Goal: Transaction & Acquisition: Purchase product/service

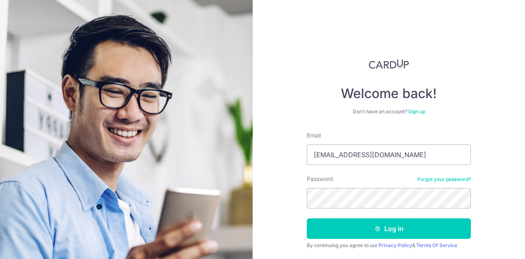
click at [307, 218] on button "Log in" at bounding box center [389, 228] width 164 height 20
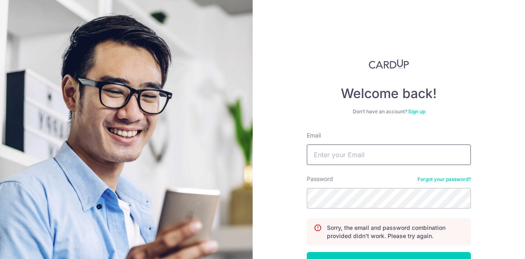
drag, startPoint x: 384, startPoint y: 147, endPoint x: 392, endPoint y: 164, distance: 19.1
click at [384, 147] on input "Email" at bounding box center [389, 154] width 164 height 20
type input "[EMAIL_ADDRESS][DOMAIN_NAME]"
click at [307, 252] on button "Log in" at bounding box center [389, 262] width 164 height 20
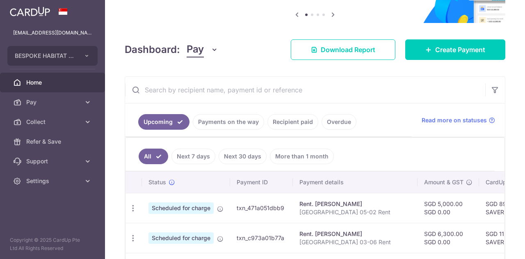
scroll to position [123, 0]
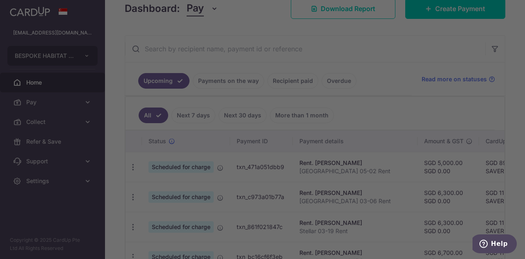
click at [384, 28] on div at bounding box center [265, 130] width 530 height 261
click at [133, 27] on div at bounding box center [265, 130] width 530 height 261
click at [137, 27] on div at bounding box center [265, 130] width 530 height 261
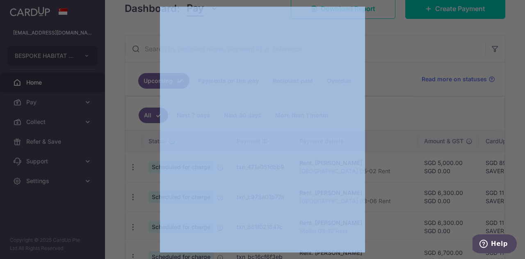
click at [137, 27] on div at bounding box center [265, 130] width 530 height 261
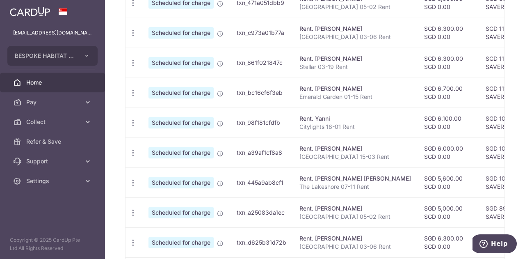
scroll to position [246, 0]
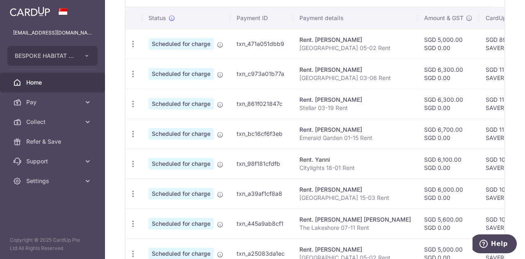
drag, startPoint x: 333, startPoint y: 41, endPoint x: 350, endPoint y: 215, distance: 174.6
click at [350, 215] on tbody "Update payment Cancel payment Scheduled for charge txn_471a051dbb9 Rent. Gajadh…" at bounding box center [436, 178] width 623 height 299
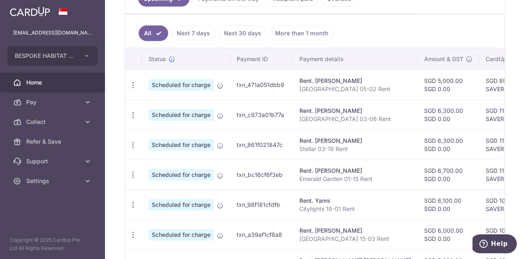
scroll to position [164, 0]
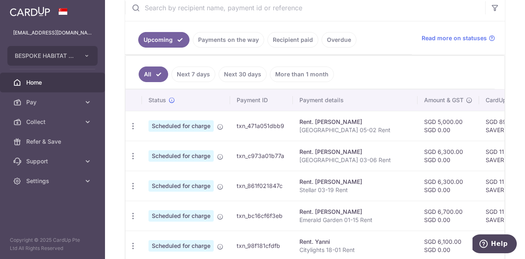
click at [252, 43] on link "Payments on the way" at bounding box center [228, 40] width 71 height 16
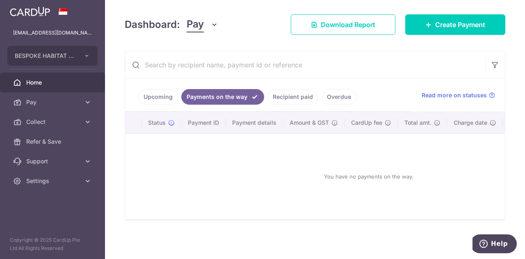
click at [159, 91] on link "Upcoming" at bounding box center [158, 97] width 40 height 16
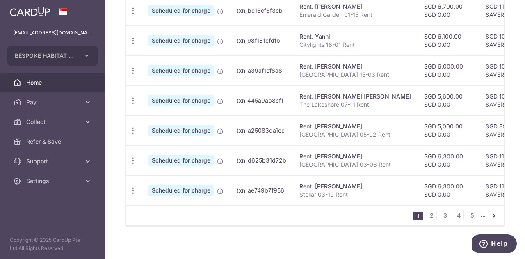
scroll to position [287, 0]
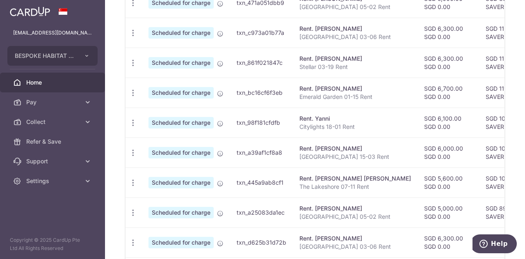
click at [508, 21] on div "× Pause Schedule Pause all future payments in this series Pause just this one p…" at bounding box center [315, 129] width 420 height 259
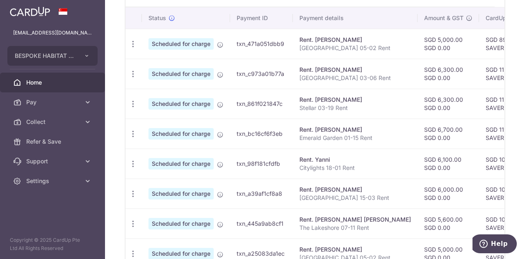
scroll to position [205, 0]
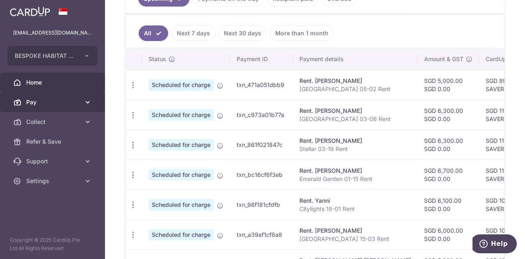
click at [60, 106] on link "Pay" at bounding box center [52, 102] width 105 height 20
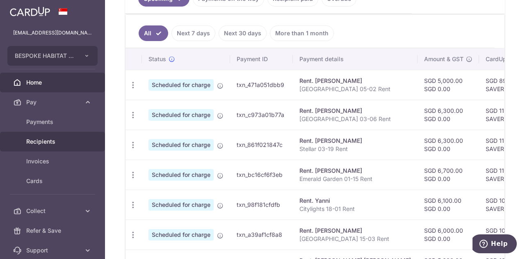
click at [65, 137] on link "Recipients" at bounding box center [52, 142] width 105 height 20
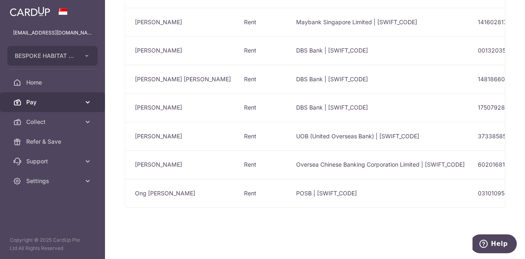
click at [39, 103] on span "Pay" at bounding box center [53, 102] width 54 height 8
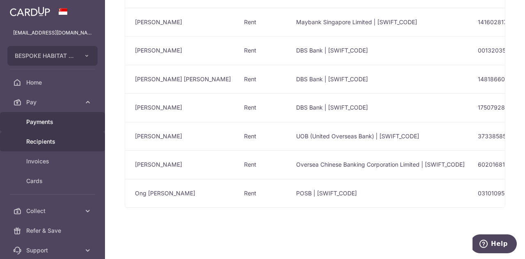
click at [46, 121] on span "Payments" at bounding box center [53, 122] width 54 height 8
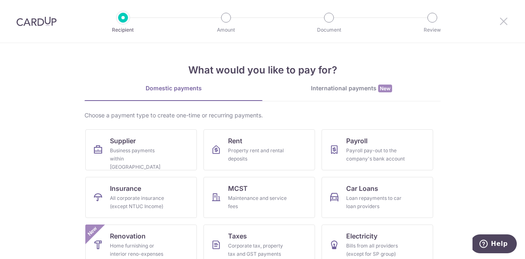
click at [500, 23] on icon at bounding box center [503, 21] width 10 height 10
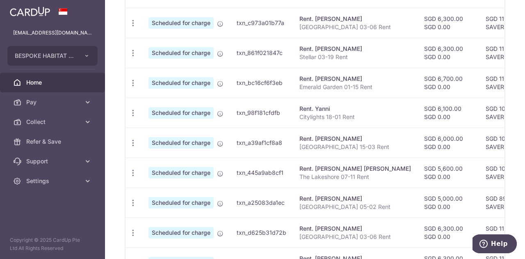
scroll to position [365, 0]
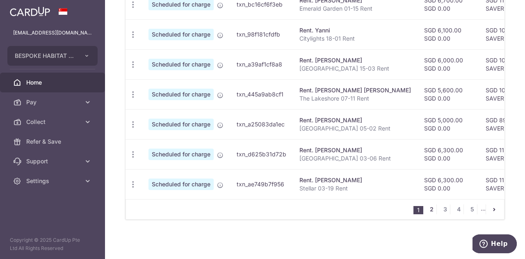
click at [432, 211] on link "2" at bounding box center [431, 209] width 10 height 10
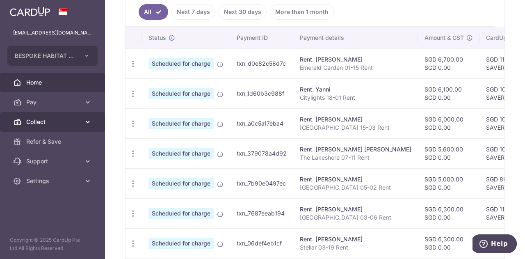
scroll to position [175, 0]
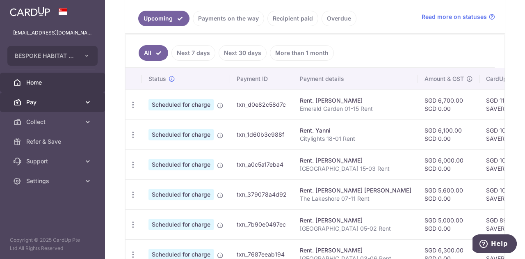
click at [52, 102] on span "Pay" at bounding box center [53, 102] width 54 height 8
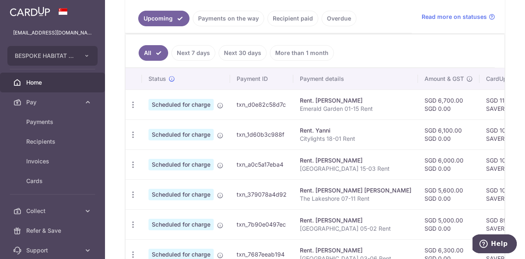
scroll to position [53, 0]
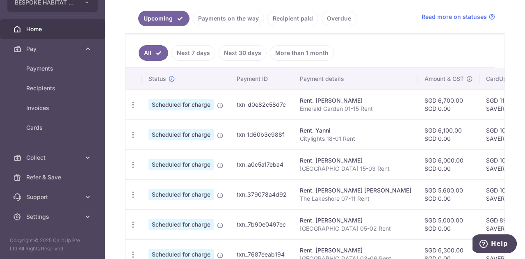
click at [239, 153] on td "txn_a0c5a17eba4" at bounding box center [261, 164] width 63 height 30
click at [66, 107] on span "Invoices" at bounding box center [53, 108] width 54 height 8
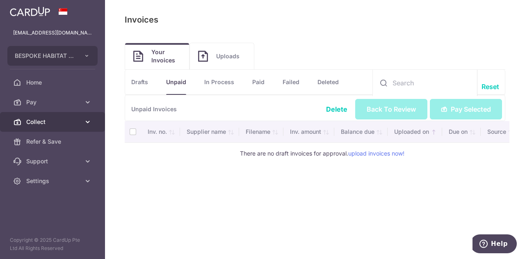
click at [48, 117] on link "Collect" at bounding box center [52, 122] width 105 height 20
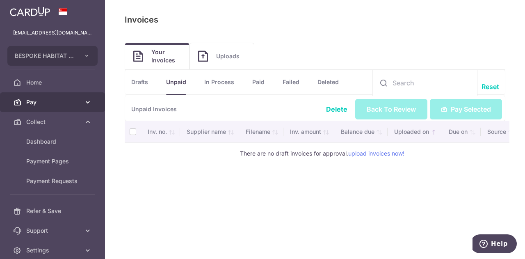
click at [35, 102] on span "Pay" at bounding box center [53, 102] width 54 height 8
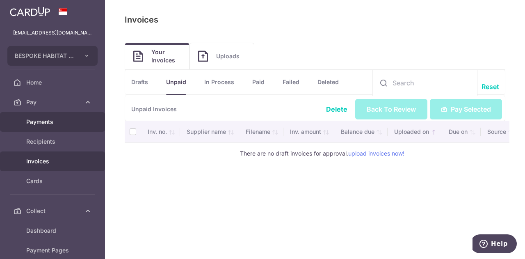
click at [46, 123] on span "Payments" at bounding box center [53, 122] width 54 height 8
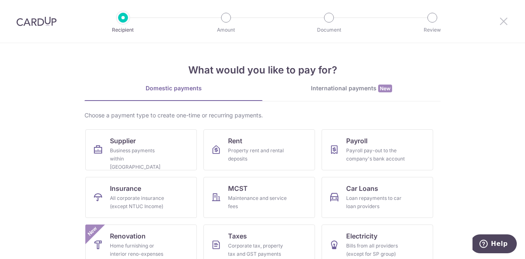
click at [508, 22] on icon at bounding box center [503, 21] width 10 height 10
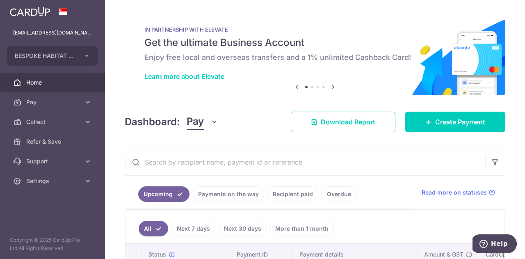
click at [39, 80] on span "Home" at bounding box center [53, 82] width 54 height 8
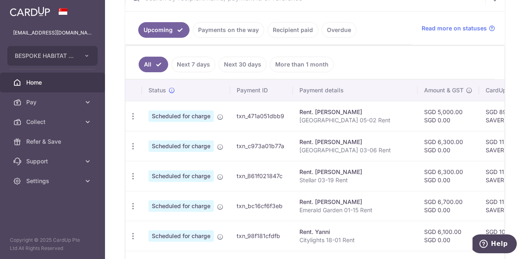
scroll to position [215, 0]
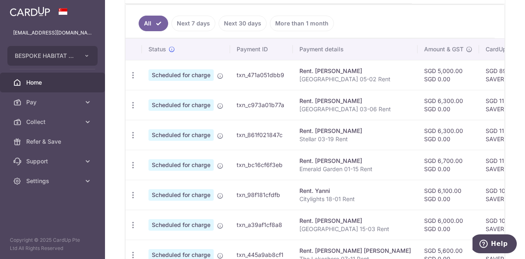
click at [187, 19] on link "Next 7 days" at bounding box center [193, 24] width 44 height 16
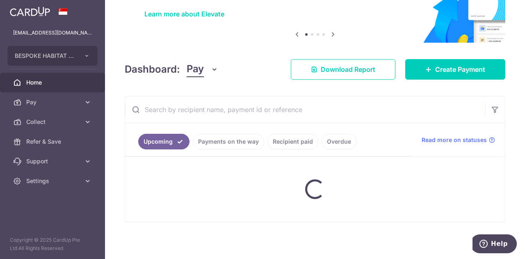
scroll to position [143, 0]
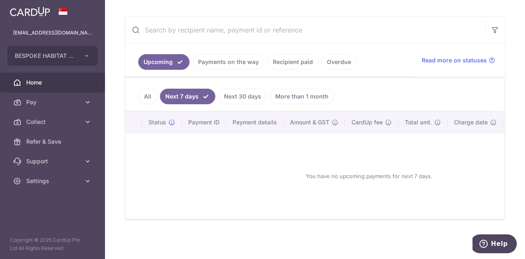
click at [243, 95] on link "Next 30 days" at bounding box center [242, 97] width 48 height 16
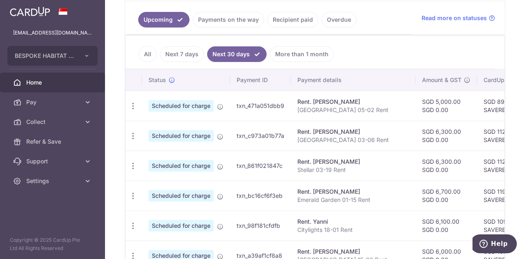
scroll to position [225, 0]
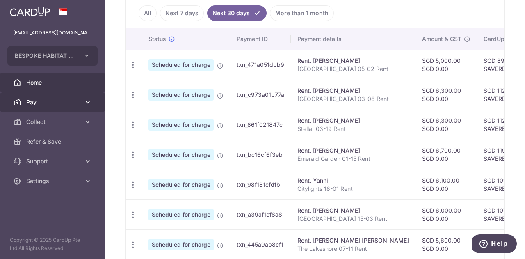
click at [39, 106] on span "Pay" at bounding box center [53, 102] width 54 height 8
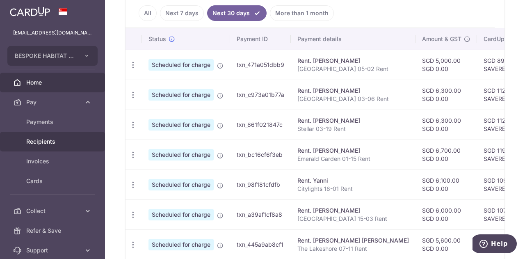
click at [52, 142] on span "Recipients" at bounding box center [53, 141] width 54 height 8
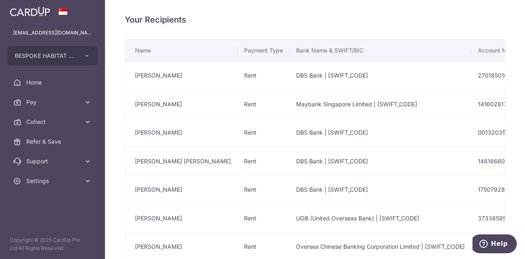
scroll to position [85, 0]
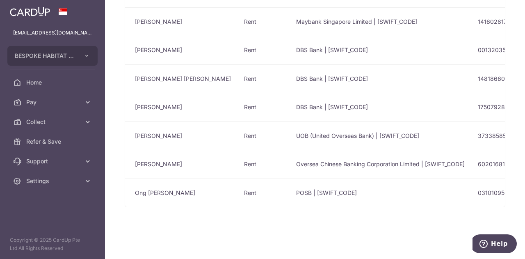
click at [161, 187] on td "Ong Siok Giok" at bounding box center [181, 192] width 112 height 29
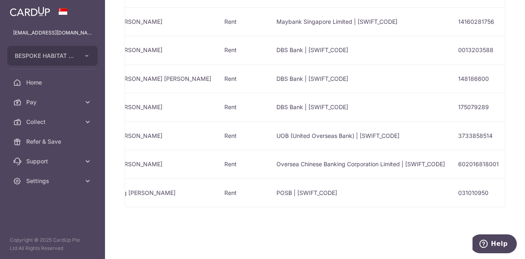
scroll to position [0, 124]
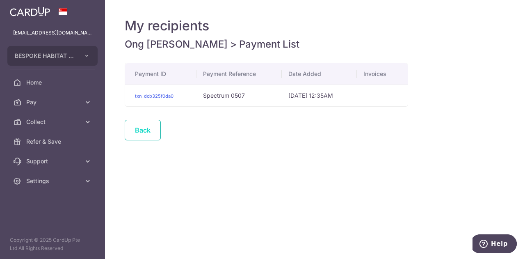
click at [134, 127] on link "Back" at bounding box center [143, 130] width 36 height 20
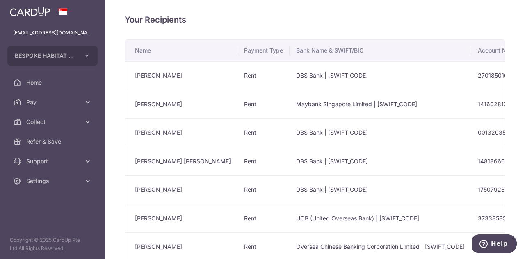
scroll to position [82, 0]
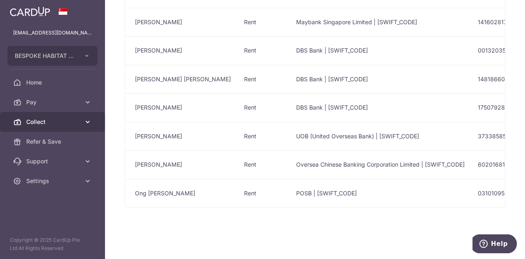
click at [79, 119] on span "Collect" at bounding box center [53, 122] width 54 height 8
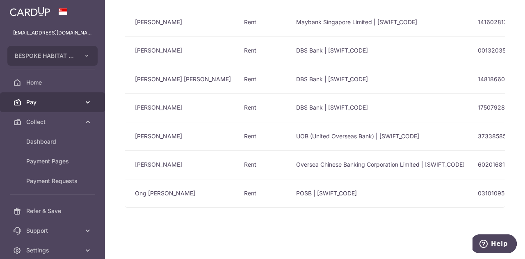
click at [84, 104] on icon at bounding box center [88, 102] width 8 height 8
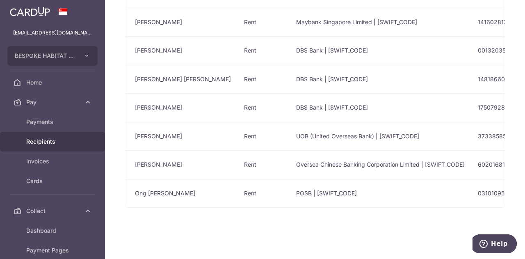
scroll to position [41, 0]
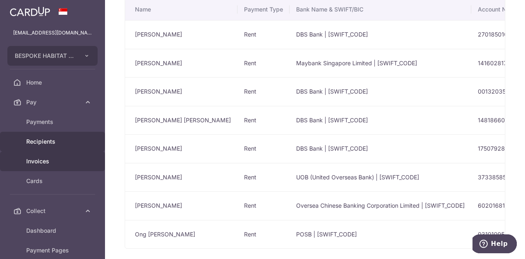
click at [50, 161] on span "Invoices" at bounding box center [53, 161] width 54 height 8
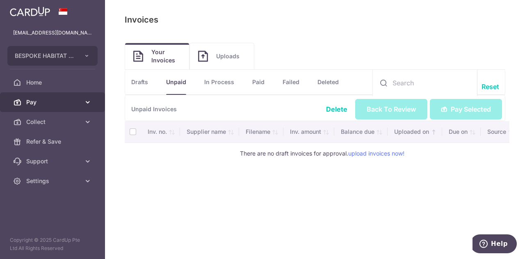
click at [52, 102] on span "Pay" at bounding box center [53, 102] width 54 height 8
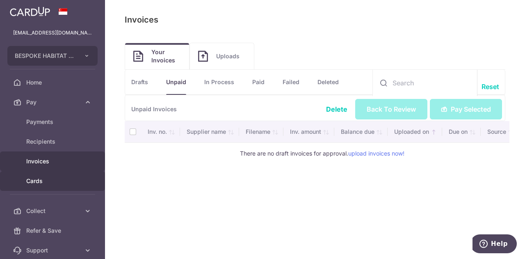
click at [47, 186] on link "Cards" at bounding box center [52, 181] width 105 height 20
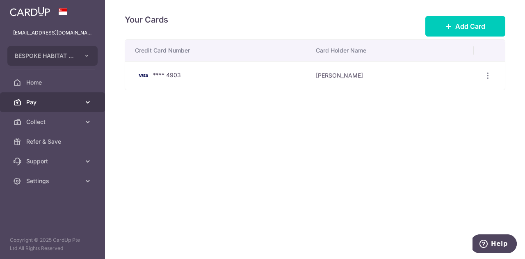
click at [75, 105] on span "Pay" at bounding box center [53, 102] width 54 height 8
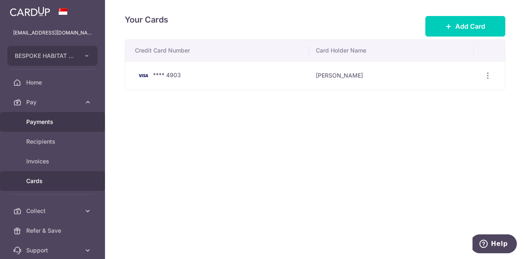
click at [65, 122] on span "Payments" at bounding box center [53, 122] width 54 height 8
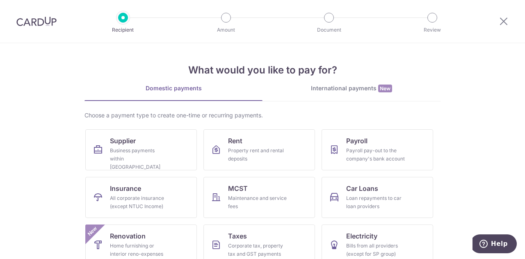
click at [507, 14] on div at bounding box center [503, 21] width 43 height 43
click at [507, 21] on icon at bounding box center [503, 21] width 10 height 10
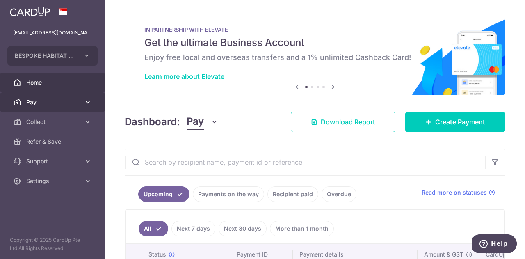
click at [39, 105] on span "Pay" at bounding box center [53, 102] width 54 height 8
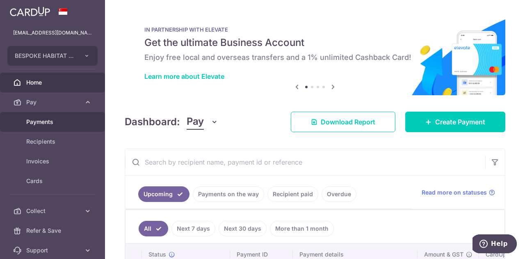
click at [44, 125] on span "Payments" at bounding box center [53, 122] width 54 height 8
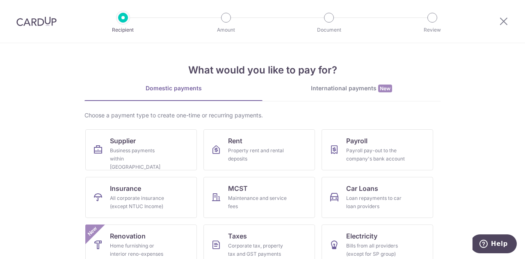
click at [509, 22] on div at bounding box center [503, 21] width 43 height 43
click at [508, 22] on div at bounding box center [503, 21] width 43 height 43
click at [500, 25] on icon at bounding box center [503, 21] width 10 height 10
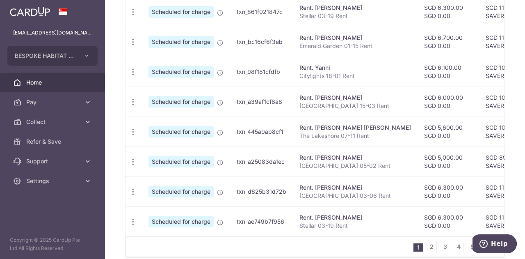
scroll to position [164, 0]
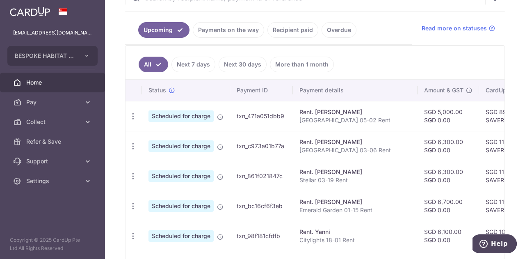
click at [297, 26] on link "Recipient paid" at bounding box center [292, 30] width 51 height 16
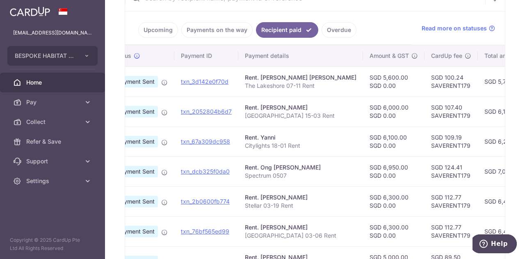
scroll to position [0, 186]
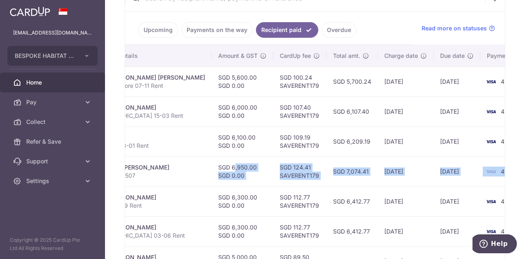
drag, startPoint x: 372, startPoint y: 166, endPoint x: 479, endPoint y: 165, distance: 106.6
click at [479, 165] on tr "PDF Receipt Payment Sent txn_dcb325f0da0 Rent. Ong Siok Giok Spectrum 0507 SGD …" at bounding box center [240, 171] width 603 height 30
click at [496, 162] on td "4903" at bounding box center [511, 171] width 62 height 30
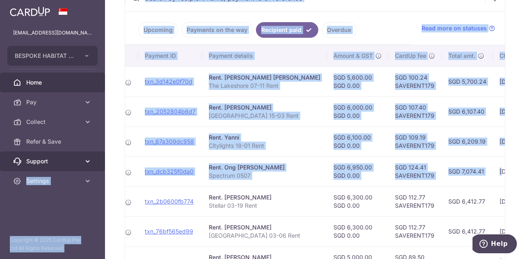
scroll to position [0, 0]
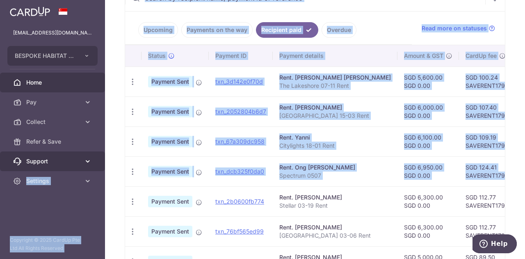
drag, startPoint x: 317, startPoint y: 174, endPoint x: 97, endPoint y: 170, distance: 220.6
click at [96, 170] on main "nixiak99.kxn@gmail.com BESPOKE HABITAT B43KX PTE. LTD. Add new company BESPOKE …" at bounding box center [262, 129] width 525 height 259
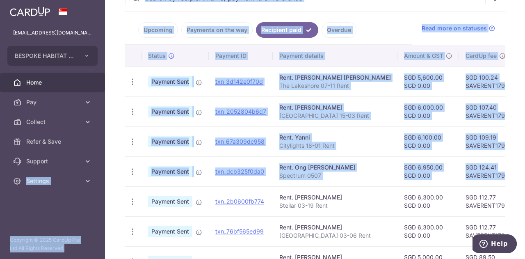
click at [317, 156] on td "Rent. Ong Siok Giok Spectrum 0507" at bounding box center [335, 171] width 125 height 30
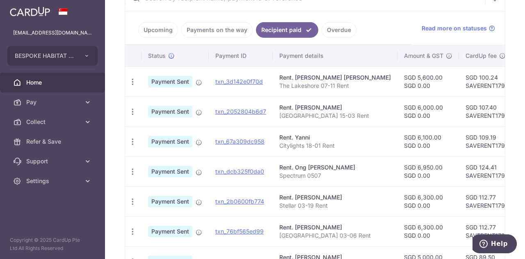
scroll to position [205, 0]
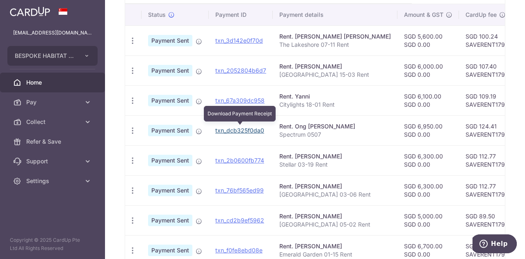
click at [251, 127] on link "txn_dcb325f0da0" at bounding box center [239, 130] width 49 height 7
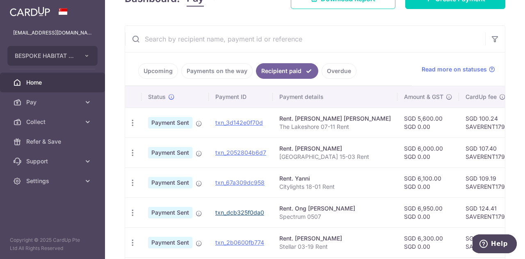
scroll to position [0, 0]
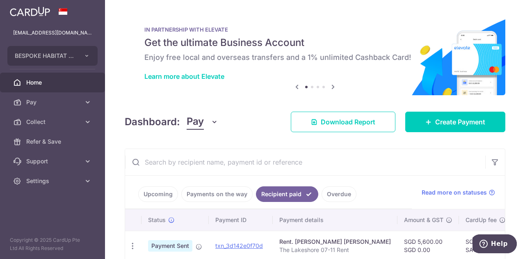
click at [333, 196] on link "Overdue" at bounding box center [338, 194] width 35 height 16
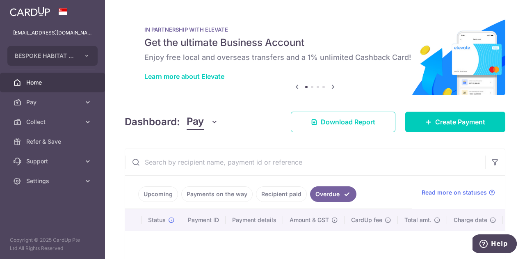
scroll to position [82, 0]
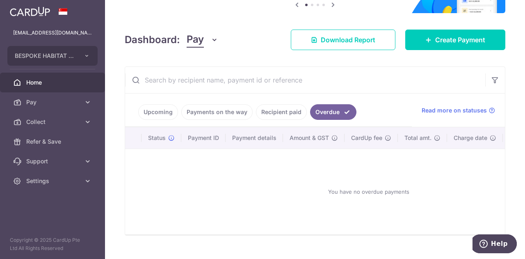
click at [208, 107] on link "Payments on the way" at bounding box center [216, 112] width 71 height 16
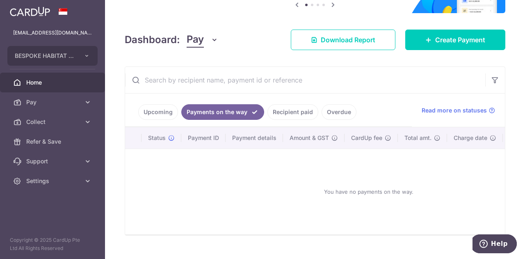
click at [159, 108] on link "Upcoming" at bounding box center [158, 112] width 40 height 16
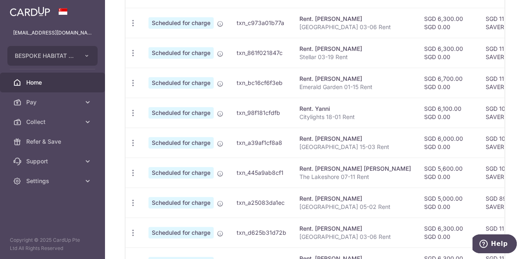
scroll to position [365, 0]
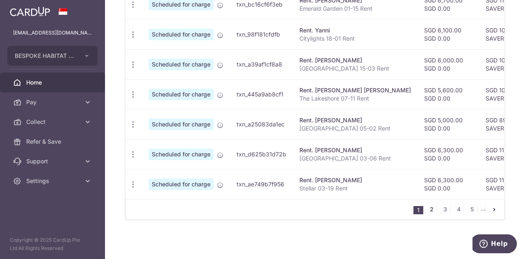
click at [427, 211] on link "2" at bounding box center [431, 209] width 10 height 10
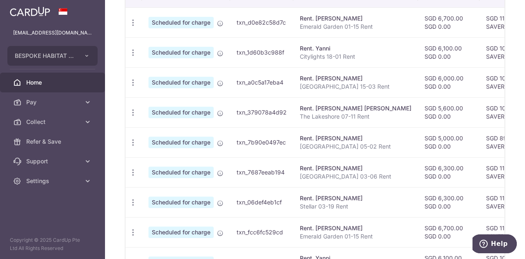
scroll to position [216, 0]
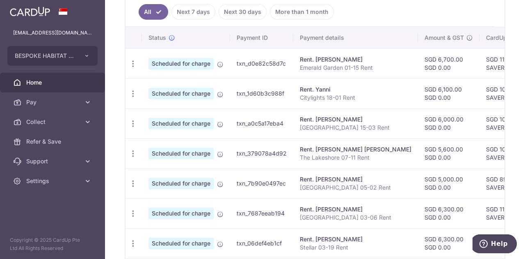
click at [323, 93] on p "Citylights 18-01 Rent" at bounding box center [355, 97] width 111 height 8
click at [325, 115] on div "Rent. Gong Ruizhen" at bounding box center [355, 119] width 111 height 8
click at [322, 90] on div "Rent. Yanni" at bounding box center [355, 89] width 111 height 8
drag, startPoint x: 329, startPoint y: 118, endPoint x: 351, endPoint y: 207, distance: 91.3
click at [350, 209] on tbody "Update payment Cancel payment Scheduled for charge txn_d0e82c58d7c Rent. Ching …" at bounding box center [436, 197] width 623 height 299
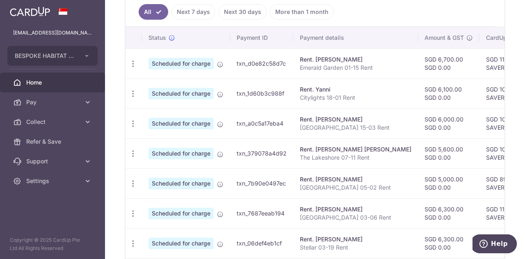
click at [352, 198] on td "Rent. Junardi Sarmali Simsville 03-06 Rent" at bounding box center [355, 213] width 125 height 30
drag, startPoint x: 340, startPoint y: 119, endPoint x: 363, endPoint y: 242, distance: 125.1
click at [363, 242] on tbody "Update payment Cancel payment Scheduled for charge txn_d0e82c58d7c Rent. Ching …" at bounding box center [436, 197] width 623 height 299
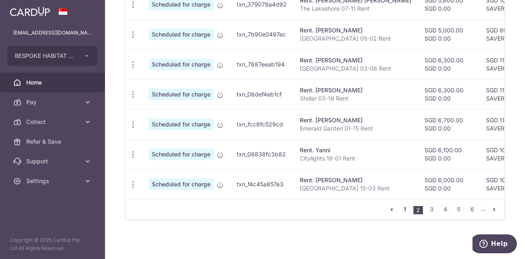
click at [404, 209] on link "1" at bounding box center [405, 209] width 10 height 10
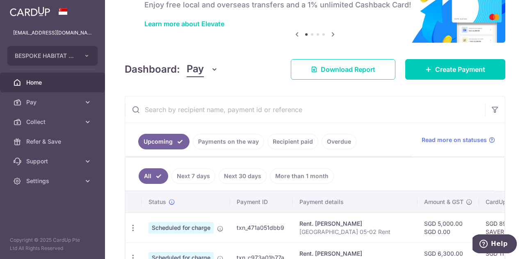
scroll to position [257, 0]
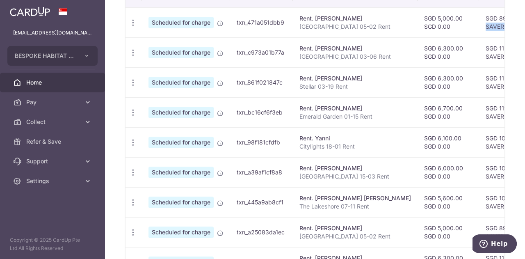
drag, startPoint x: 459, startPoint y: 19, endPoint x: 487, endPoint y: 24, distance: 28.3
click at [488, 24] on td "SGD 89.50 SAVERENT179" at bounding box center [505, 22] width 53 height 30
click at [486, 23] on td "SGD 89.50 SAVERENT179" at bounding box center [505, 22] width 53 height 30
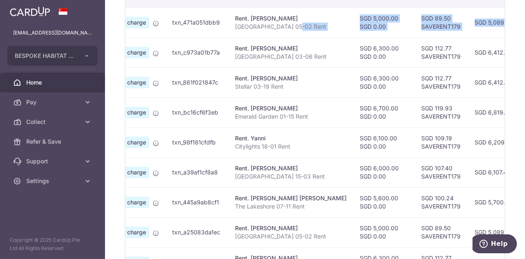
scroll to position [0, 206]
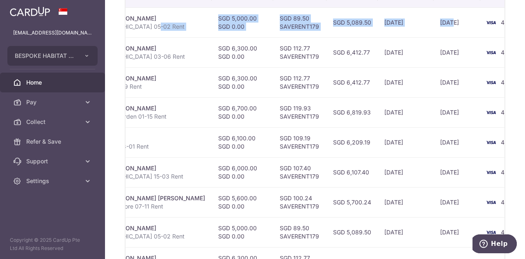
drag, startPoint x: 359, startPoint y: 28, endPoint x: 432, endPoint y: 24, distance: 73.1
click at [432, 24] on tr "Update payment Cancel payment Scheduled for charge txn_471a051dbb9 Rent. Gajadh…" at bounding box center [231, 22] width 623 height 30
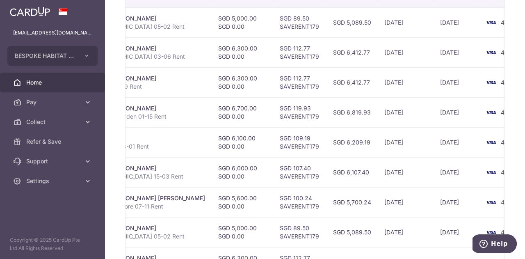
click at [500, 22] on span "4903" at bounding box center [507, 22] width 15 height 7
click at [433, 55] on td "[DATE]" at bounding box center [456, 52] width 47 height 30
click at [433, 81] on td "[DATE]" at bounding box center [456, 82] width 47 height 30
drag, startPoint x: 409, startPoint y: 110, endPoint x: 415, endPoint y: 125, distance: 16.1
click at [433, 111] on td "[DATE]" at bounding box center [456, 112] width 47 height 30
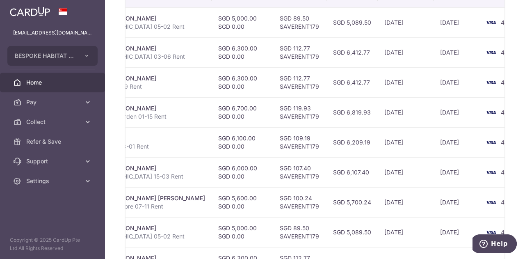
click at [433, 139] on td "[DATE]" at bounding box center [456, 142] width 47 height 30
click at [433, 175] on td "25/09/2025" at bounding box center [456, 172] width 47 height 30
click at [433, 200] on td "28/09/2025" at bounding box center [456, 202] width 47 height 30
click at [433, 228] on td "15/10/2025" at bounding box center [456, 232] width 47 height 30
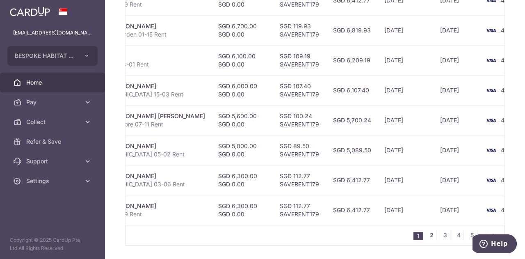
click at [426, 239] on link "2" at bounding box center [431, 235] width 10 height 10
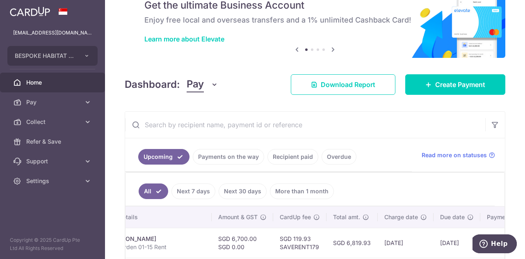
scroll to position [160, 0]
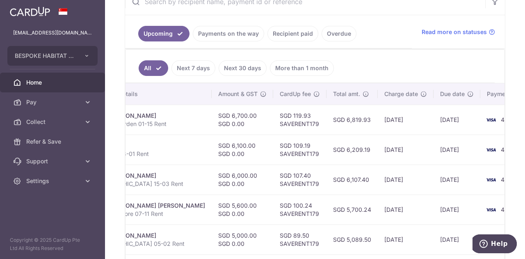
click at [433, 118] on td "17/10/2025" at bounding box center [456, 120] width 47 height 30
click at [433, 147] on td "25/10/2025" at bounding box center [456, 149] width 47 height 30
click at [433, 180] on td "25/10/2025" at bounding box center [456, 179] width 47 height 30
click at [433, 207] on td "28/10/2025" at bounding box center [456, 209] width 47 height 30
click at [433, 206] on td "28/10/2025" at bounding box center [456, 209] width 47 height 30
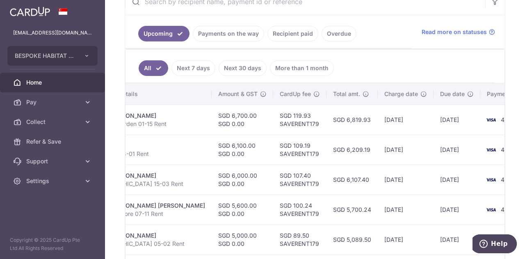
click at [433, 177] on td "25/10/2025" at bounding box center [456, 179] width 47 height 30
click at [433, 149] on td "25/10/2025" at bounding box center [456, 149] width 47 height 30
click at [433, 117] on td "17/10/2025" at bounding box center [456, 120] width 47 height 30
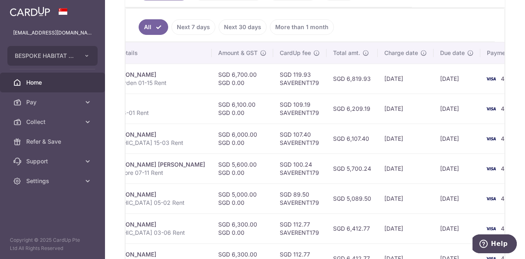
click at [433, 198] on td "15/11/2025" at bounding box center [456, 198] width 47 height 30
click at [433, 221] on td "15/11/2025" at bounding box center [456, 228] width 47 height 30
click at [433, 254] on td "16/11/2025" at bounding box center [456, 258] width 47 height 30
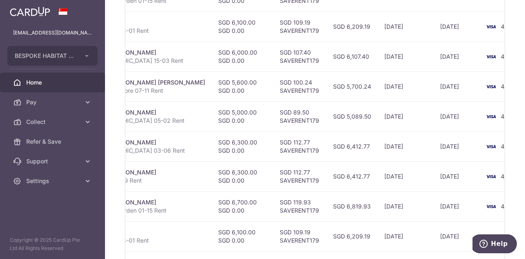
scroll to position [324, 0]
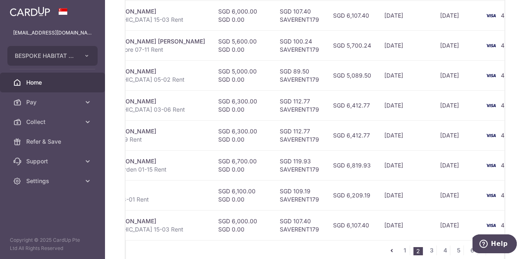
click at [433, 160] on td "17/11/2025" at bounding box center [456, 165] width 47 height 30
click at [433, 192] on td "25/11/2025" at bounding box center [456, 195] width 47 height 30
click at [433, 220] on td "25/11/2025" at bounding box center [456, 225] width 47 height 30
click at [430, 252] on link "3" at bounding box center [431, 250] width 10 height 10
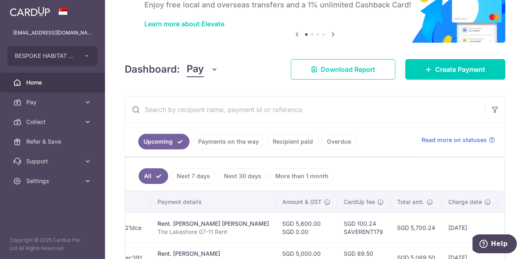
scroll to position [0, 207]
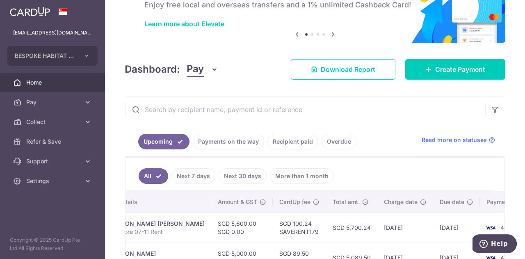
drag, startPoint x: 471, startPoint y: 211, endPoint x: 524, endPoint y: 209, distance: 53.3
click at [524, 209] on div "× Pause Schedule Pause all future payments in this series Pause just this one p…" at bounding box center [315, 129] width 420 height 259
click at [504, 198] on div "× Pause Schedule Pause all future payments in this series Pause just this one p…" at bounding box center [315, 129] width 420 height 259
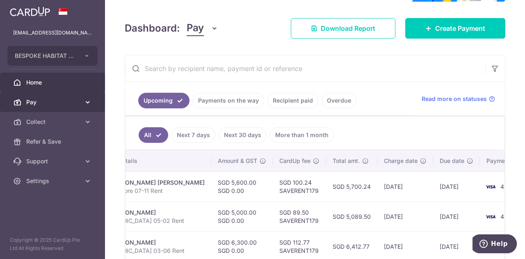
click at [63, 98] on span "Pay" at bounding box center [53, 102] width 54 height 8
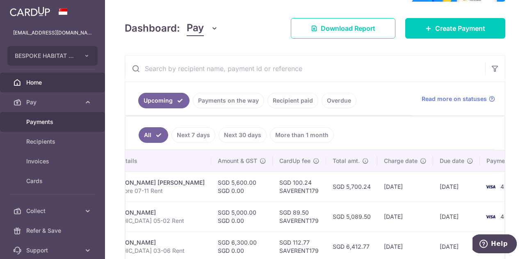
click at [39, 128] on link "Payments" at bounding box center [52, 122] width 105 height 20
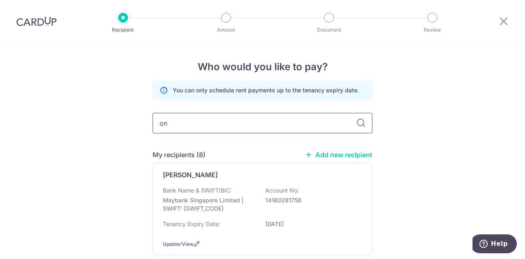
type input "ong"
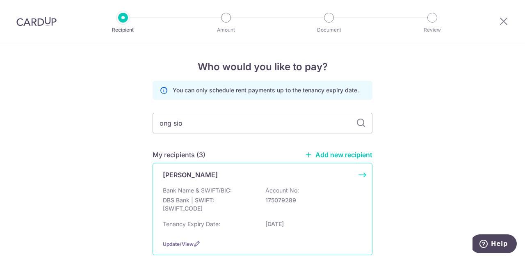
type input "[PERSON_NAME]"
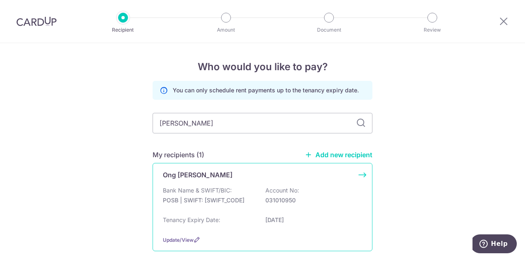
click at [193, 182] on div "Ong [PERSON_NAME] Bank Name & SWIFT/BIC: POSB | SWIFT: [SWIFT_CODE] Account No:…" at bounding box center [262, 207] width 220 height 88
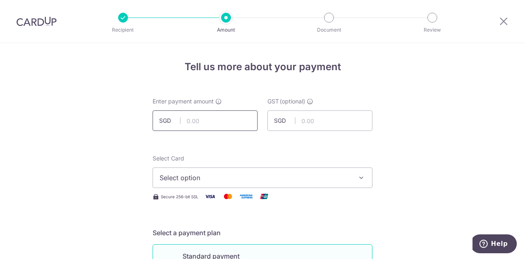
click at [209, 120] on input "text" at bounding box center [204, 120] width 105 height 20
click at [206, 119] on input "text" at bounding box center [204, 120] width 105 height 20
type input "6,950.00"
type input "0.00"
click at [213, 180] on span "Select option" at bounding box center [254, 178] width 191 height 10
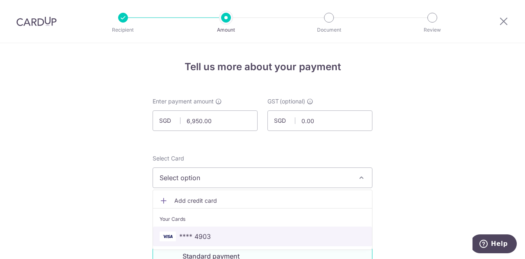
click at [216, 235] on span "**** 4903" at bounding box center [262, 236] width 206 height 10
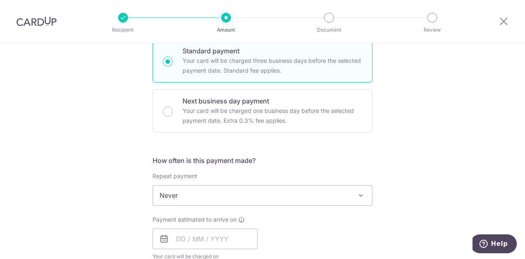
scroll to position [246, 0]
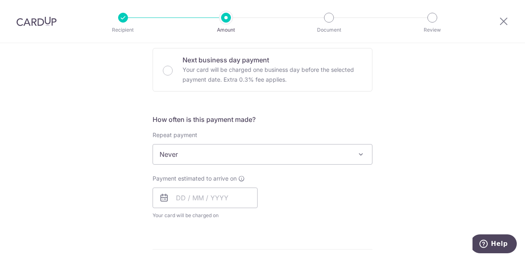
click at [201, 152] on span "Never" at bounding box center [262, 154] width 219 height 20
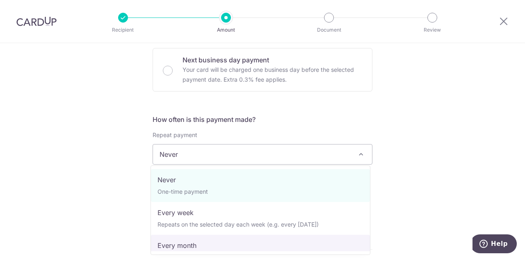
select select "3"
type input "14/07/2029"
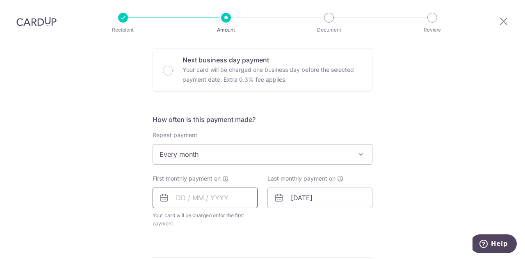
click at [196, 200] on input "text" at bounding box center [204, 197] width 105 height 20
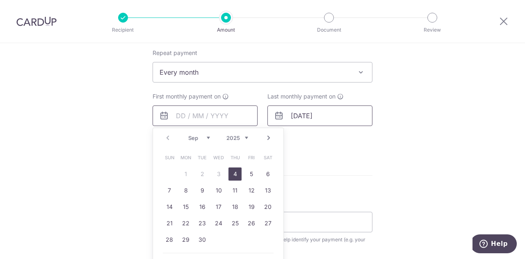
scroll to position [369, 0]
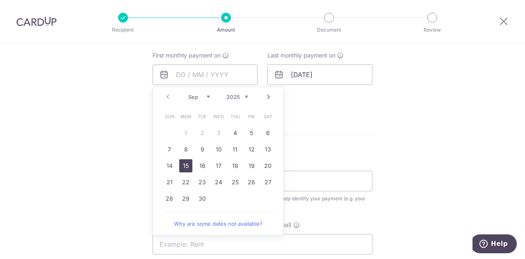
click at [182, 165] on link "15" at bounding box center [185, 165] width 13 height 13
type input "[DATE]"
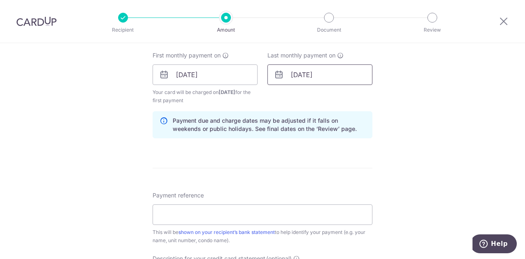
click at [324, 73] on input "14/07/2029" at bounding box center [319, 74] width 105 height 20
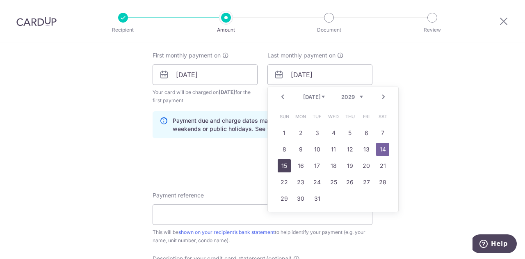
click at [281, 163] on link "15" at bounding box center [283, 165] width 13 height 13
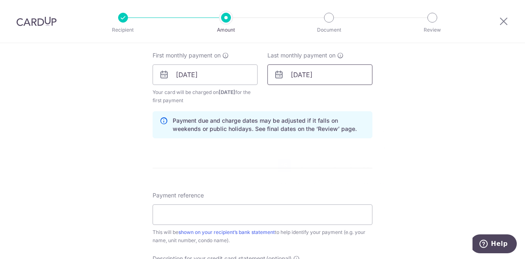
click at [305, 76] on input "15/07/2029" at bounding box center [319, 74] width 105 height 20
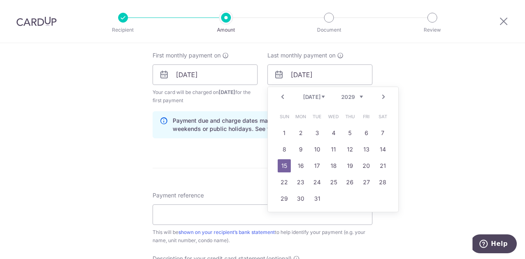
click at [280, 96] on link "Prev" at bounding box center [282, 97] width 10 height 10
click at [361, 162] on link "15" at bounding box center [365, 165] width 13 height 13
type input "15/06/2029"
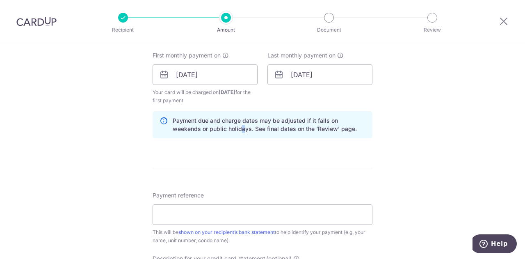
click at [211, 141] on div "How often is this payment made? Repeat payment Never Every week Every month Eve…" at bounding box center [262, 67] width 220 height 153
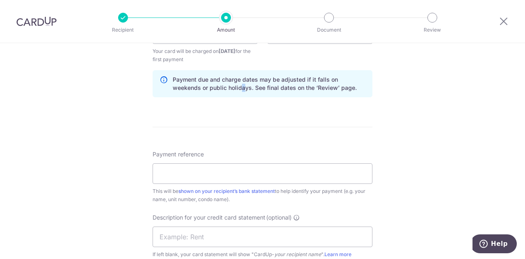
click at [211, 123] on form "Enter payment amount SGD 6,950.00 6950.00 GST (optional) SGD 0.00 0.00 Select C…" at bounding box center [262, 60] width 220 height 746
click at [183, 170] on input "Payment reference" at bounding box center [262, 173] width 220 height 20
click at [224, 168] on input "Payment reference" at bounding box center [262, 173] width 220 height 20
type input "Spectrum 0507 Rent"
click at [231, 237] on input "text" at bounding box center [262, 236] width 220 height 20
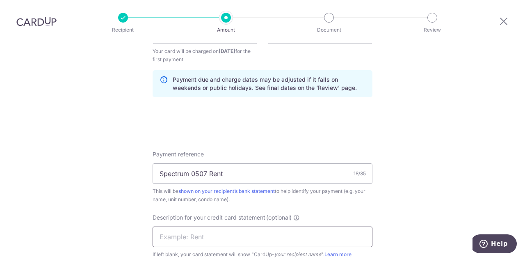
scroll to position [492, 0]
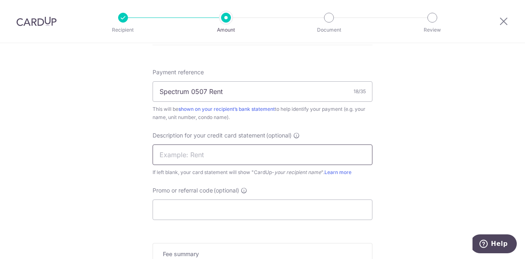
click at [226, 153] on input "text" at bounding box center [262, 154] width 220 height 20
click at [230, 152] on input "Spectrum 0507 R" at bounding box center [262, 154] width 220 height 20
drag, startPoint x: 227, startPoint y: 152, endPoint x: 204, endPoint y: 152, distance: 23.8
click at [204, 152] on input "Spectrum 0507 R" at bounding box center [262, 154] width 220 height 20
type input "Spectrum 0507"
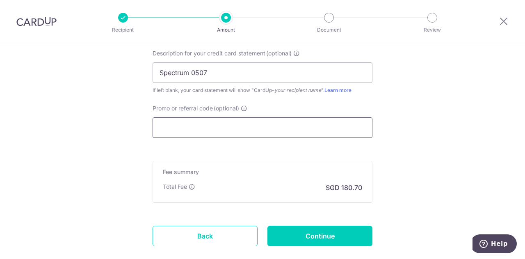
click at [191, 129] on input "Promo or referral code (optional)" at bounding box center [262, 127] width 220 height 20
paste input "SAVERENT179"
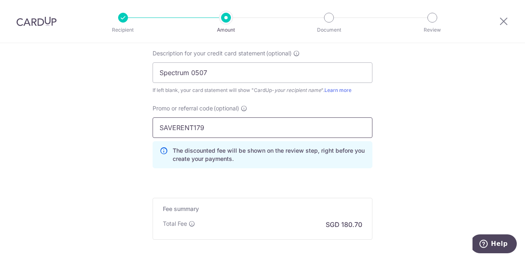
type input "SAVERENT179"
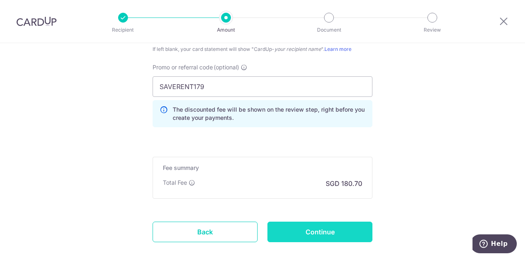
click at [322, 229] on input "Continue" at bounding box center [319, 231] width 105 height 20
type input "Create Schedule"
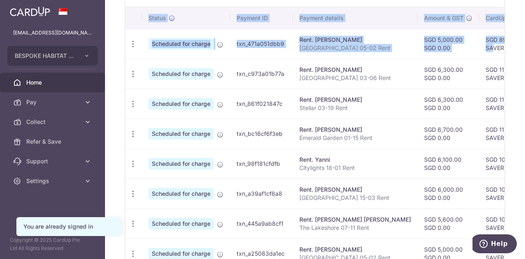
drag, startPoint x: 455, startPoint y: 48, endPoint x: 114, endPoint y: 32, distance: 341.4
click at [114, 32] on div "× Pause Schedule Pause all future payments in this series Pause just this one p…" at bounding box center [315, 129] width 420 height 259
click at [155, 44] on span "Scheduled for charge" at bounding box center [180, 43] width 65 height 11
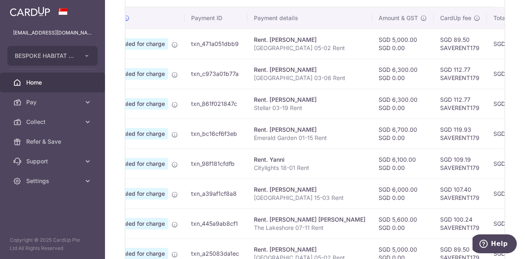
scroll to position [0, 206]
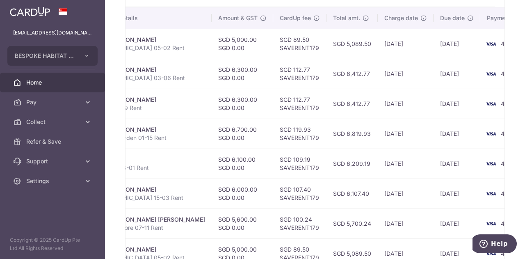
drag, startPoint x: 417, startPoint y: 100, endPoint x: 507, endPoint y: 94, distance: 90.0
click at [514, 93] on div "× Pause Schedule Pause all future payments in this series Pause just this one p…" at bounding box center [315, 129] width 420 height 259
click at [480, 97] on td "4903" at bounding box center [511, 104] width 62 height 30
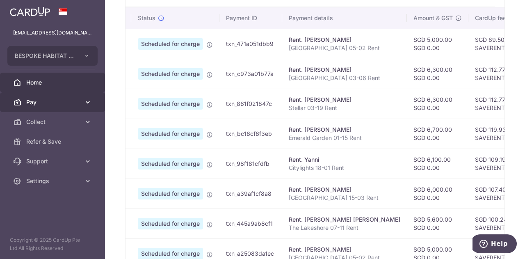
scroll to position [0, 0]
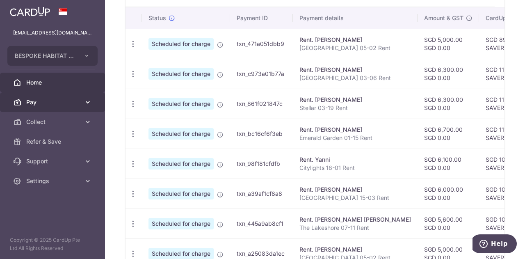
drag, startPoint x: 396, startPoint y: 97, endPoint x: 103, endPoint y: 95, distance: 293.5
click at [103, 95] on main "[EMAIL_ADDRESS][DOMAIN_NAME] BESPOKE HABITAT B43KX PTE. LTD. Add new company BE…" at bounding box center [262, 129] width 525 height 259
click at [48, 101] on span "Pay" at bounding box center [53, 102] width 54 height 8
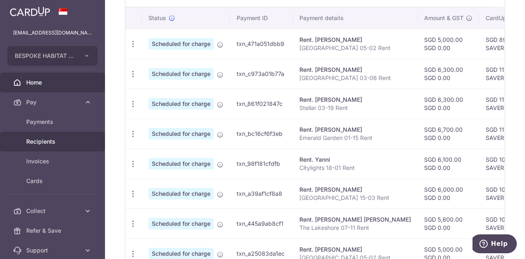
click at [43, 141] on span "Recipients" at bounding box center [53, 141] width 54 height 8
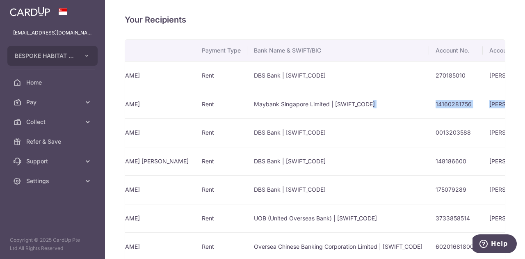
scroll to position [0, 124]
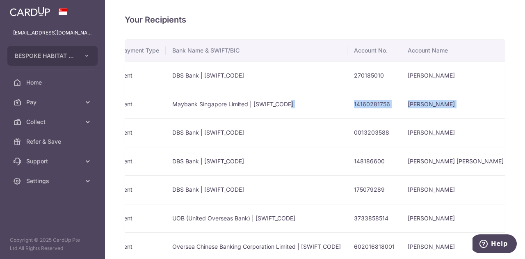
drag, startPoint x: 402, startPoint y: 99, endPoint x: 494, endPoint y: 100, distance: 92.2
click at [494, 100] on tr "[PERSON_NAME] Rent Maybank Singapore Limited | [SWIFT_CODE] 14160281756 [PERSON…" at bounding box center [300, 104] width 598 height 29
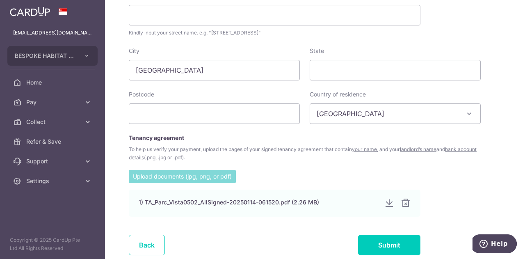
scroll to position [454, 0]
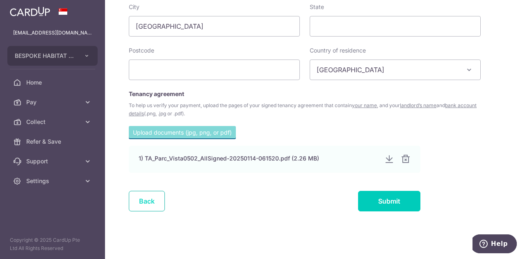
click at [146, 203] on link "Back" at bounding box center [147, 201] width 36 height 20
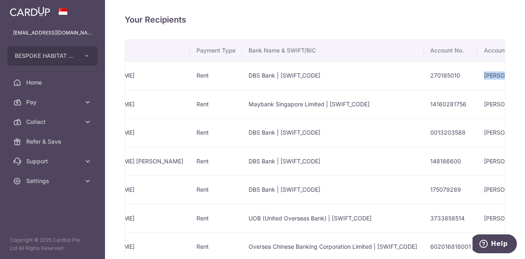
scroll to position [0, 124]
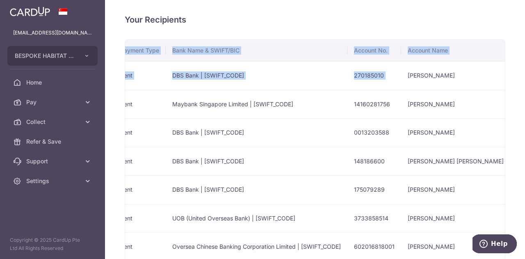
drag, startPoint x: 479, startPoint y: 76, endPoint x: 513, endPoint y: 70, distance: 34.4
click at [513, 70] on div "Your Recipients Name Payment Type Bank Name & SWIFT/BIC Account No. Account Nam…" at bounding box center [315, 129] width 420 height 259
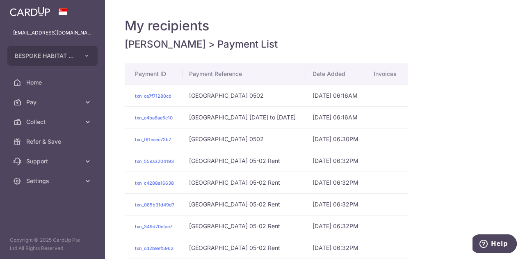
click at [276, 117] on td "[GEOGRAPHIC_DATA] [DATE] to [DATE]" at bounding box center [243, 117] width 123 height 22
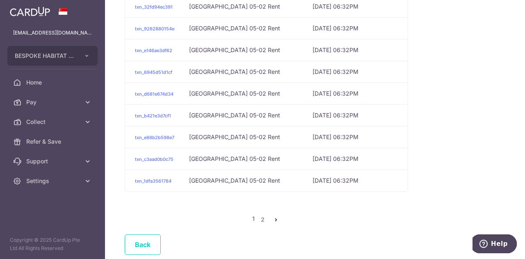
scroll to position [369, 0]
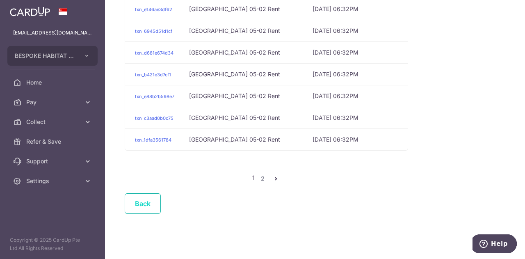
click at [153, 208] on link "Back" at bounding box center [143, 203] width 36 height 20
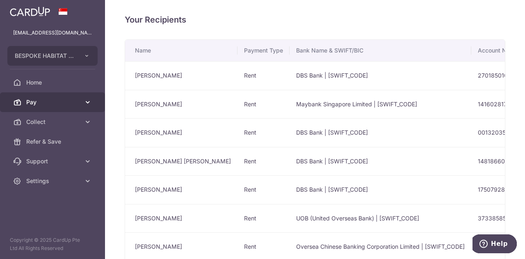
click at [40, 102] on span "Pay" at bounding box center [53, 102] width 54 height 8
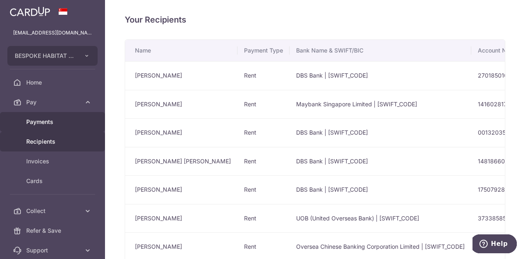
click at [41, 121] on span "Payments" at bounding box center [53, 122] width 54 height 8
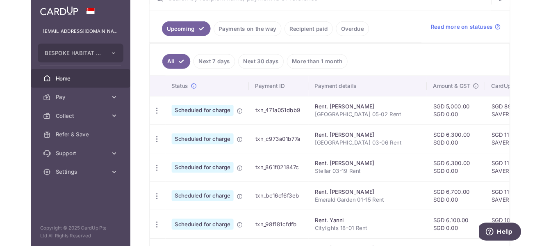
scroll to position [92, 0]
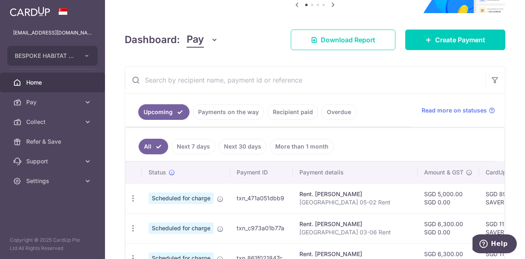
drag, startPoint x: 349, startPoint y: 195, endPoint x: 478, endPoint y: 191, distance: 128.7
click at [481, 190] on tr "Update payment Cancel payment Scheduled for charge txn_471a051dbb9 Rent. Gajadh…" at bounding box center [436, 198] width 623 height 30
click at [479, 199] on td "SGD 89.50 SAVERENT179" at bounding box center [505, 198] width 53 height 30
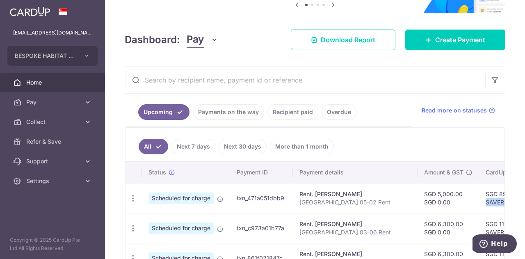
click at [479, 199] on td "SGD 89.50 SAVERENT179" at bounding box center [505, 198] width 53 height 30
copy tr "SAVERENT179"
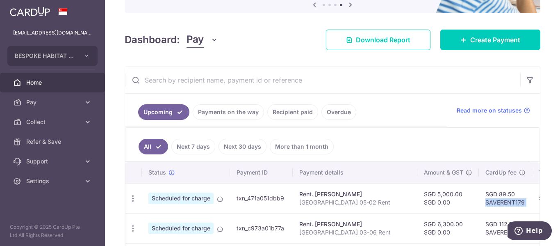
scroll to position [133, 0]
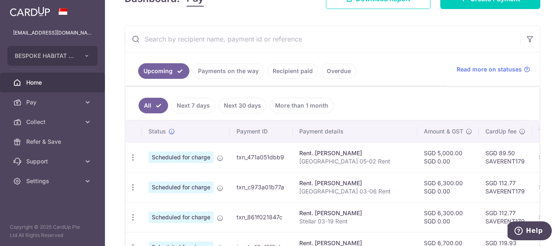
click at [226, 104] on link "Next 30 days" at bounding box center [242, 106] width 48 height 16
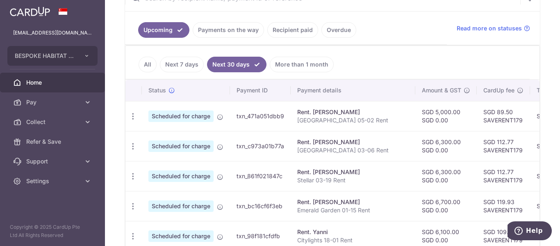
scroll to position [215, 0]
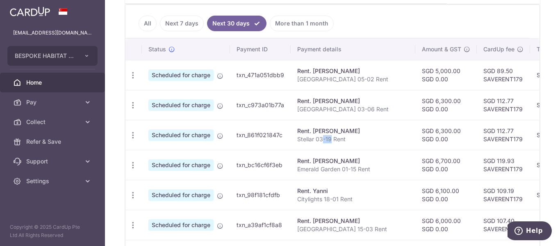
drag, startPoint x: 324, startPoint y: 136, endPoint x: 332, endPoint y: 135, distance: 7.8
click at [331, 135] on p "Stellar 03-19 Rent" at bounding box center [352, 139] width 111 height 8
drag, startPoint x: 338, startPoint y: 174, endPoint x: 343, endPoint y: 171, distance: 5.7
click at [341, 173] on td "Rent. Ching Hwa Hee Emerald Garden 01-15 Rent" at bounding box center [353, 165] width 125 height 30
drag, startPoint x: 332, startPoint y: 185, endPoint x: 342, endPoint y: 189, distance: 10.9
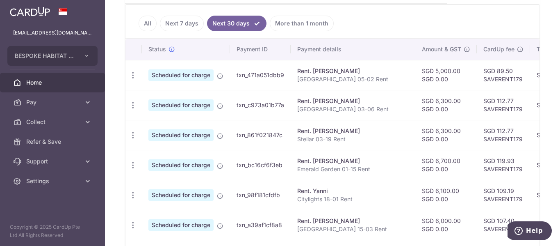
click at [341, 187] on td "Rent. Yanni Citylights 18-01 Rent" at bounding box center [353, 195] width 125 height 30
click at [346, 225] on p "Parc Oasis 15-03 Rent" at bounding box center [352, 229] width 111 height 8
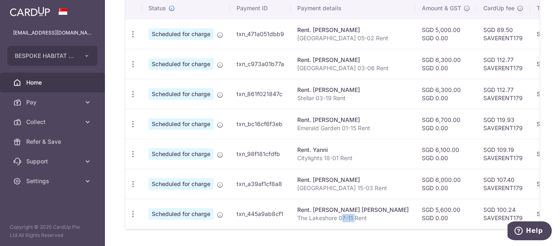
drag, startPoint x: 343, startPoint y: 217, endPoint x: 355, endPoint y: 215, distance: 11.3
click at [355, 215] on p "The Lakeshore 07-11 Rent" at bounding box center [352, 218] width 111 height 8
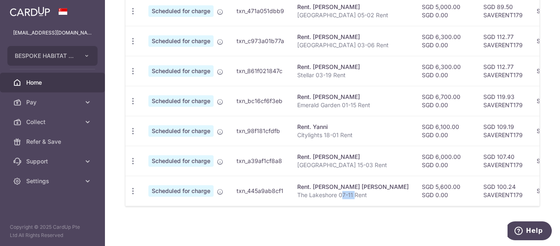
scroll to position [78, 0]
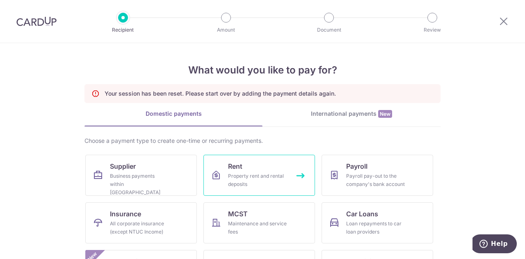
click at [262, 177] on div "Property rent and rental deposits" at bounding box center [257, 180] width 59 height 16
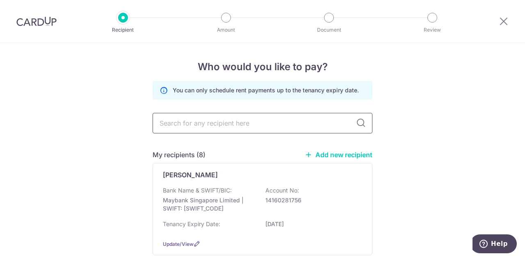
click at [214, 118] on input "text" at bounding box center [262, 123] width 220 height 20
type input "[PERSON_NAME]"
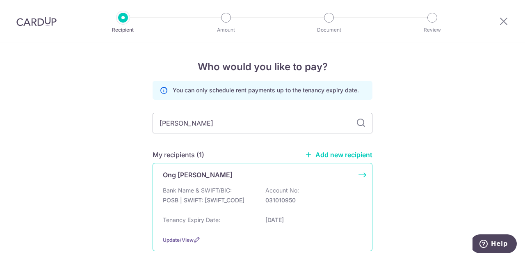
click at [219, 205] on div "Bank Name & SWIFT/BIC: POSB | SWIFT: [SWIFT_CODE] Account No: 031010950" at bounding box center [262, 199] width 199 height 26
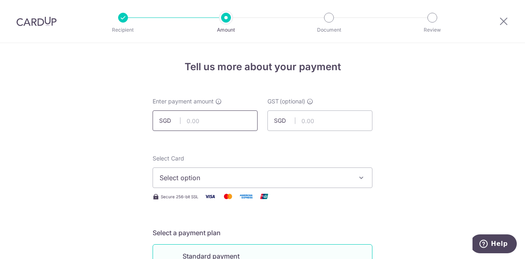
click at [203, 123] on input "text" at bounding box center [204, 120] width 105 height 20
type input "6,950.00"
type input "0.00"
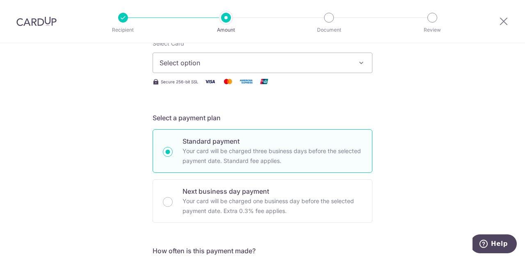
click at [211, 67] on span "Select option" at bounding box center [254, 63] width 191 height 10
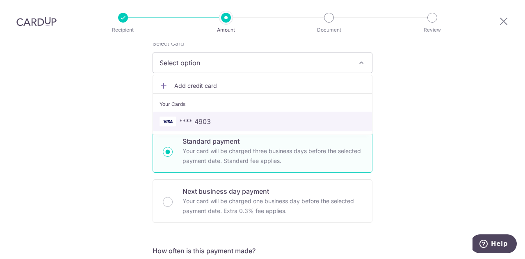
click at [204, 124] on span "**** 4903" at bounding box center [195, 121] width 32 height 10
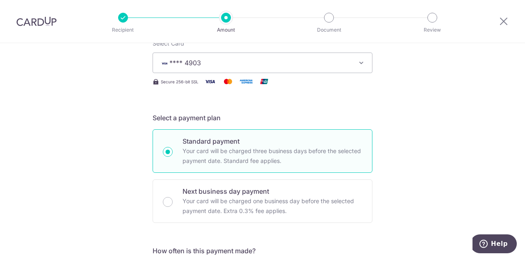
scroll to position [197, 0]
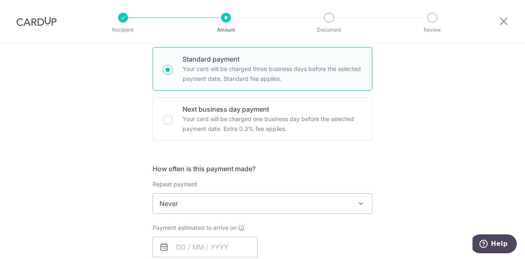
click at [193, 201] on span "Never" at bounding box center [262, 203] width 219 height 20
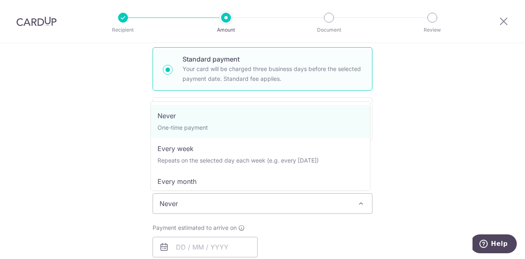
click at [195, 188] on span "Never One-time payment Every week Repeats on the selected day each week (e.g. e…" at bounding box center [260, 145] width 220 height 89
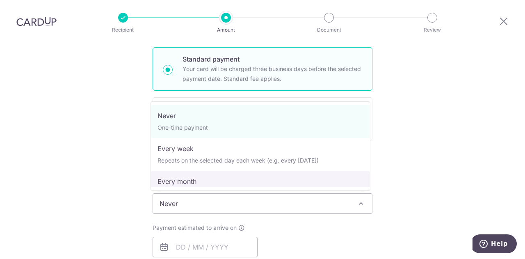
select select "3"
type input "14/07/2029"
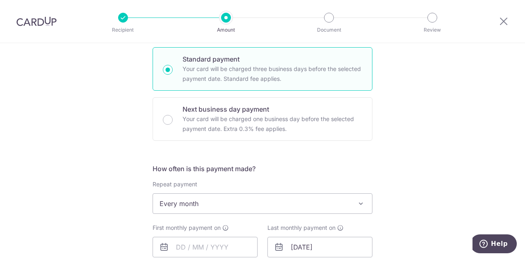
scroll to position [279, 0]
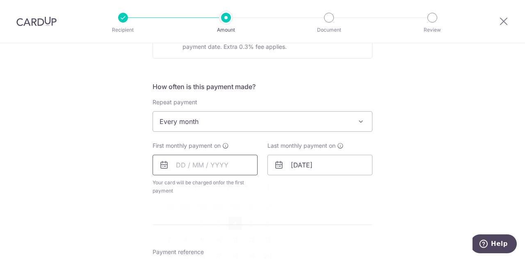
click at [196, 165] on input "text" at bounding box center [204, 165] width 105 height 20
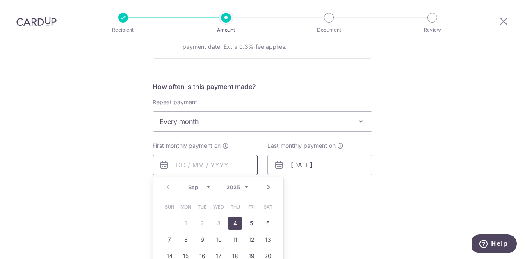
scroll to position [320, 0]
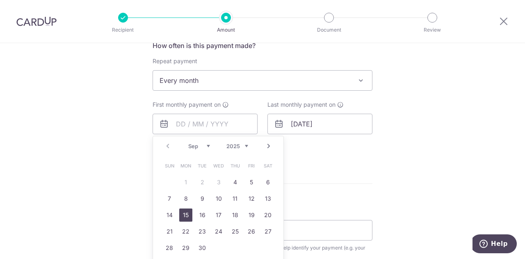
click at [185, 213] on link "15" at bounding box center [185, 214] width 13 height 13
type input "[DATE]"
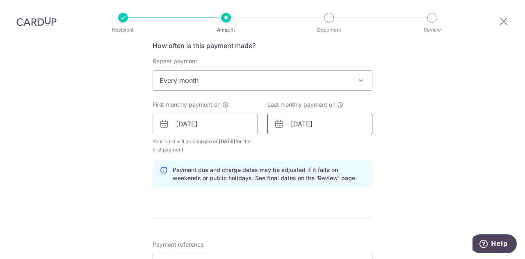
click at [289, 123] on input "14/07/2029" at bounding box center [319, 124] width 105 height 20
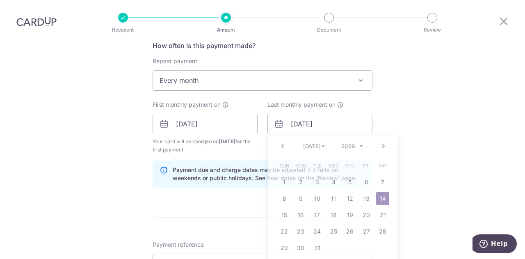
click at [439, 130] on div "Tell us more about your payment Enter payment amount SGD 6,950.00 6950.00 GST (…" at bounding box center [262, 142] width 525 height 838
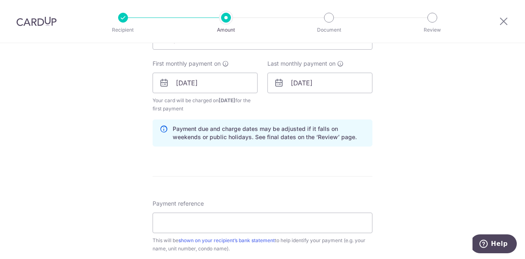
scroll to position [402, 0]
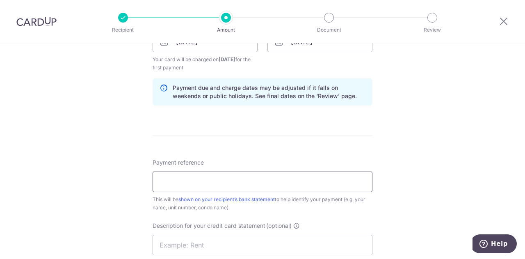
click at [208, 178] on input "Payment reference" at bounding box center [262, 181] width 220 height 20
type input "Spectrum 0507 Rent"
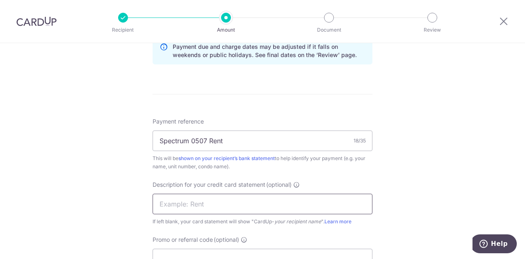
click at [213, 200] on input "text" at bounding box center [262, 203] width 220 height 20
type input "Spectrum 0507"
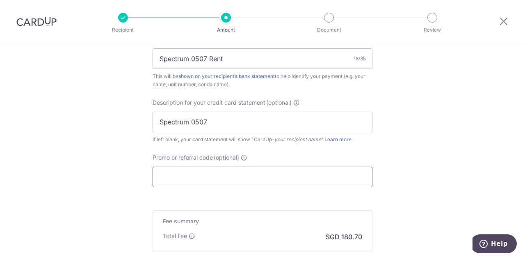
click at [178, 173] on input "Promo or referral code (optional)" at bounding box center [262, 176] width 220 height 20
paste input "SAVERENT179"
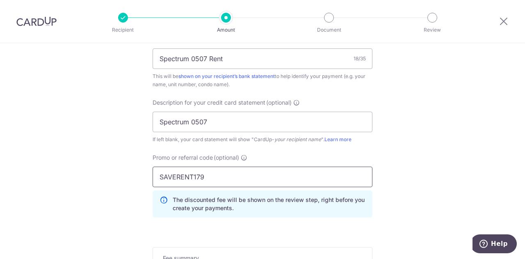
scroll to position [607, 0]
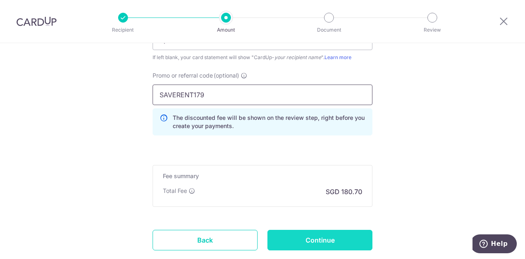
type input "SAVERENT179"
click at [346, 240] on input "Continue" at bounding box center [319, 240] width 105 height 20
type input "Create Schedule"
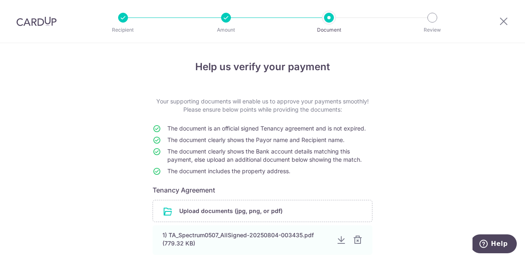
scroll to position [82, 0]
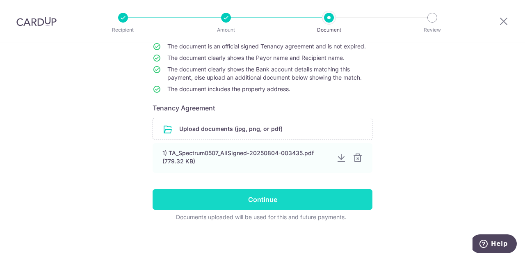
click at [294, 199] on input "Continue" at bounding box center [262, 199] width 220 height 20
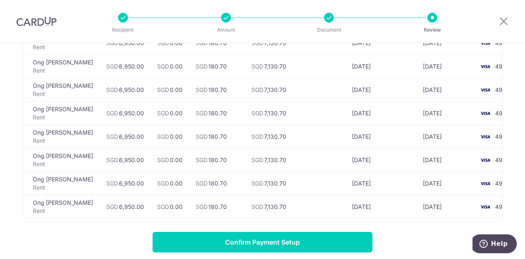
scroll to position [1082, 0]
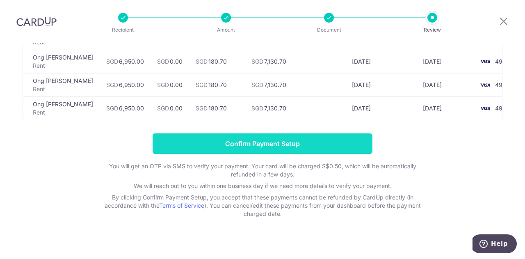
click at [241, 133] on input "Confirm Payment Setup" at bounding box center [262, 143] width 220 height 20
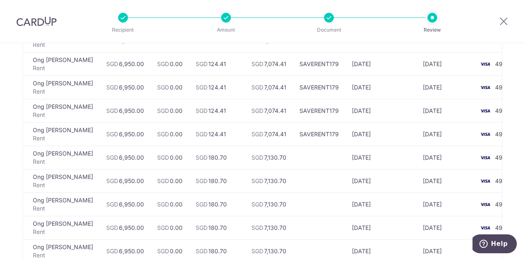
scroll to position [0, 0]
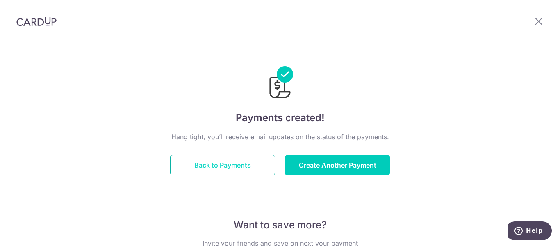
click at [247, 166] on button "Back to Payments" at bounding box center [222, 165] width 105 height 20
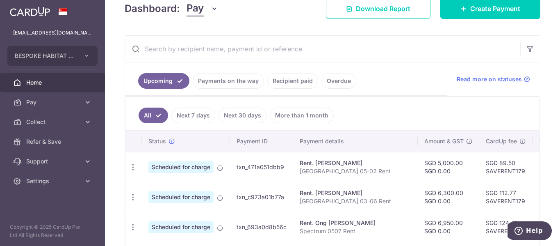
click at [246, 108] on link "Next 30 days" at bounding box center [242, 115] width 48 height 16
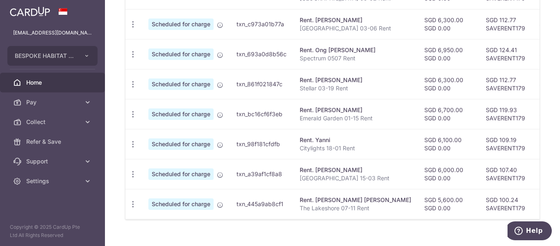
scroll to position [173, 0]
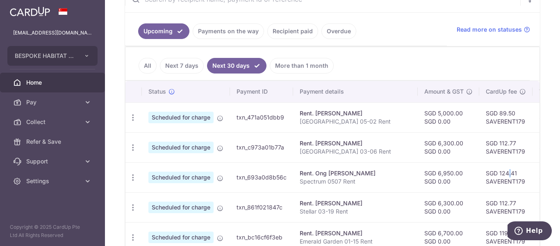
click at [479, 166] on td "SGD 124.41 SAVERENT179" at bounding box center [505, 177] width 53 height 30
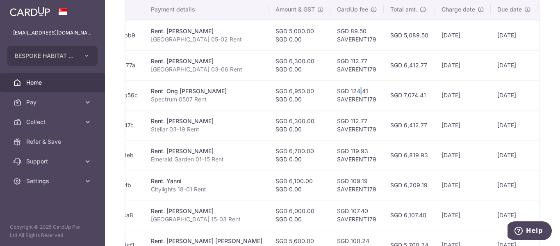
scroll to position [0, 172]
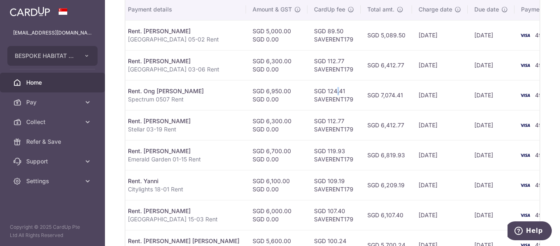
drag, startPoint x: 530, startPoint y: 108, endPoint x: 492, endPoint y: 111, distance: 37.9
click at [490, 111] on tbody "Update payment Cancel payment Scheduled for charge txn_471a051dbb9 Rent. [PERSO…" at bounding box center [265, 139] width 623 height 239
click at [540, 104] on div "× Pause Schedule Pause all future payments in this series Pause just this one p…" at bounding box center [332, 123] width 455 height 246
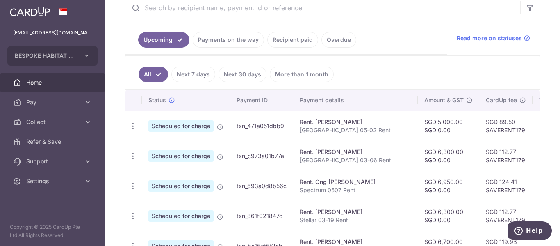
scroll to position [41, 0]
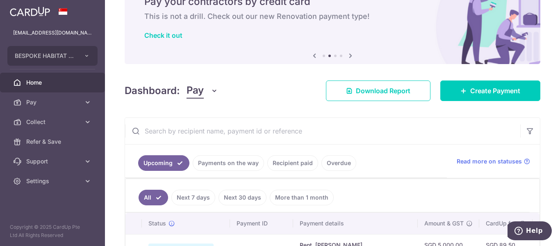
click at [261, 94] on div "Dashboard: Pay Pay Collect Download Report Create Payment" at bounding box center [333, 89] width 416 height 24
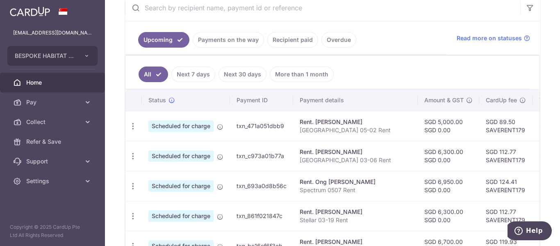
scroll to position [205, 0]
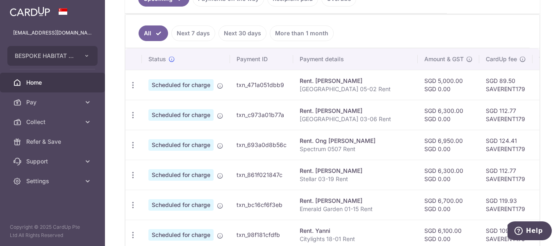
click at [396, 26] on ul "All Next 7 days Next 30 days More than 1 month" at bounding box center [327, 31] width 404 height 33
